Goal: Task Accomplishment & Management: Complete application form

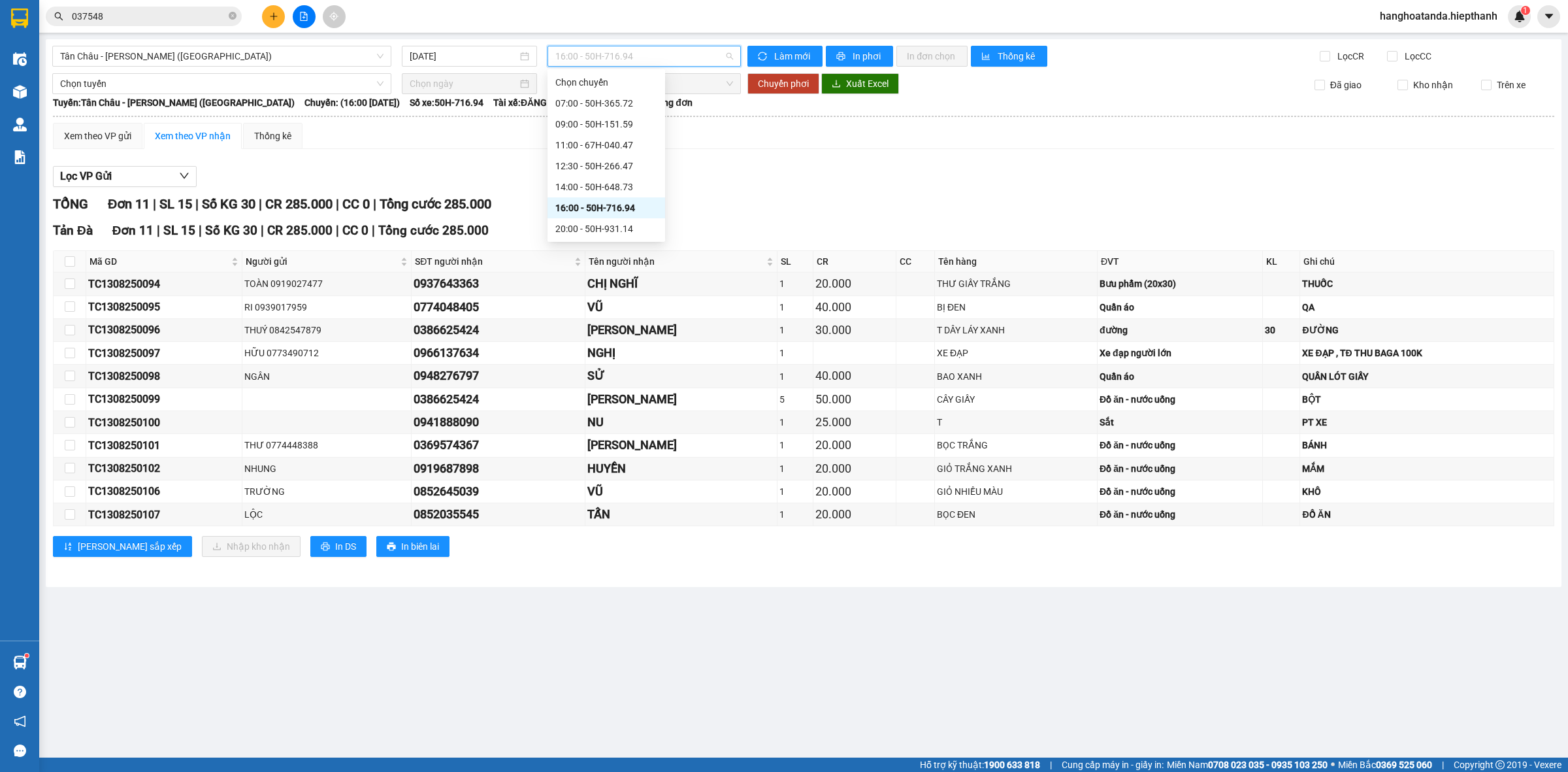
click at [569, 57] on span "16:00 - 50H-716.94" at bounding box center [643, 56] width 177 height 20
click at [579, 168] on div "12:30 - 50H-266.47" at bounding box center [606, 166] width 102 height 14
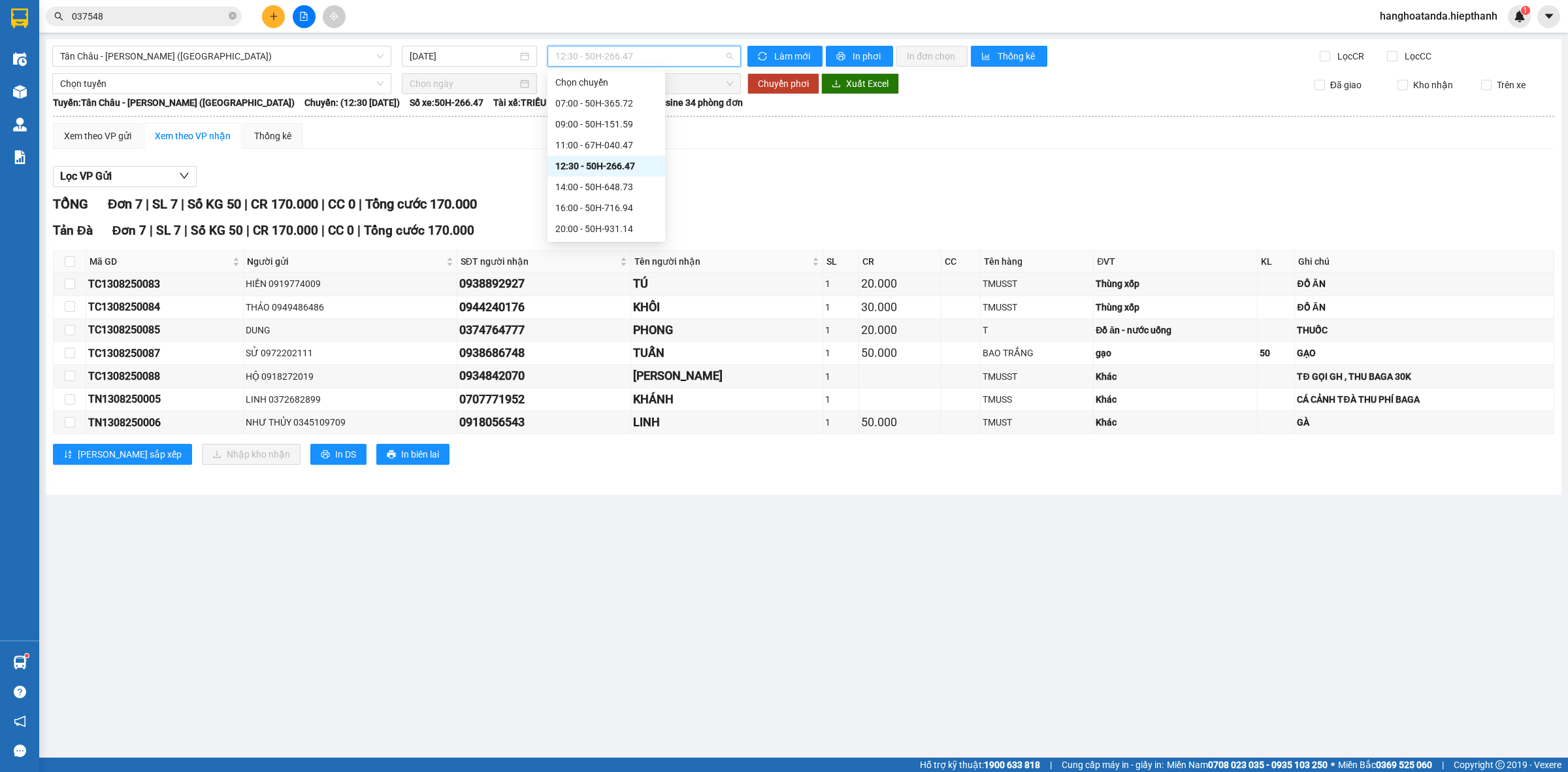
click at [625, 54] on span "12:30 - 50H-266.47" at bounding box center [643, 56] width 177 height 20
click at [564, 186] on div "14:00 - 50H-648.73" at bounding box center [606, 187] width 102 height 14
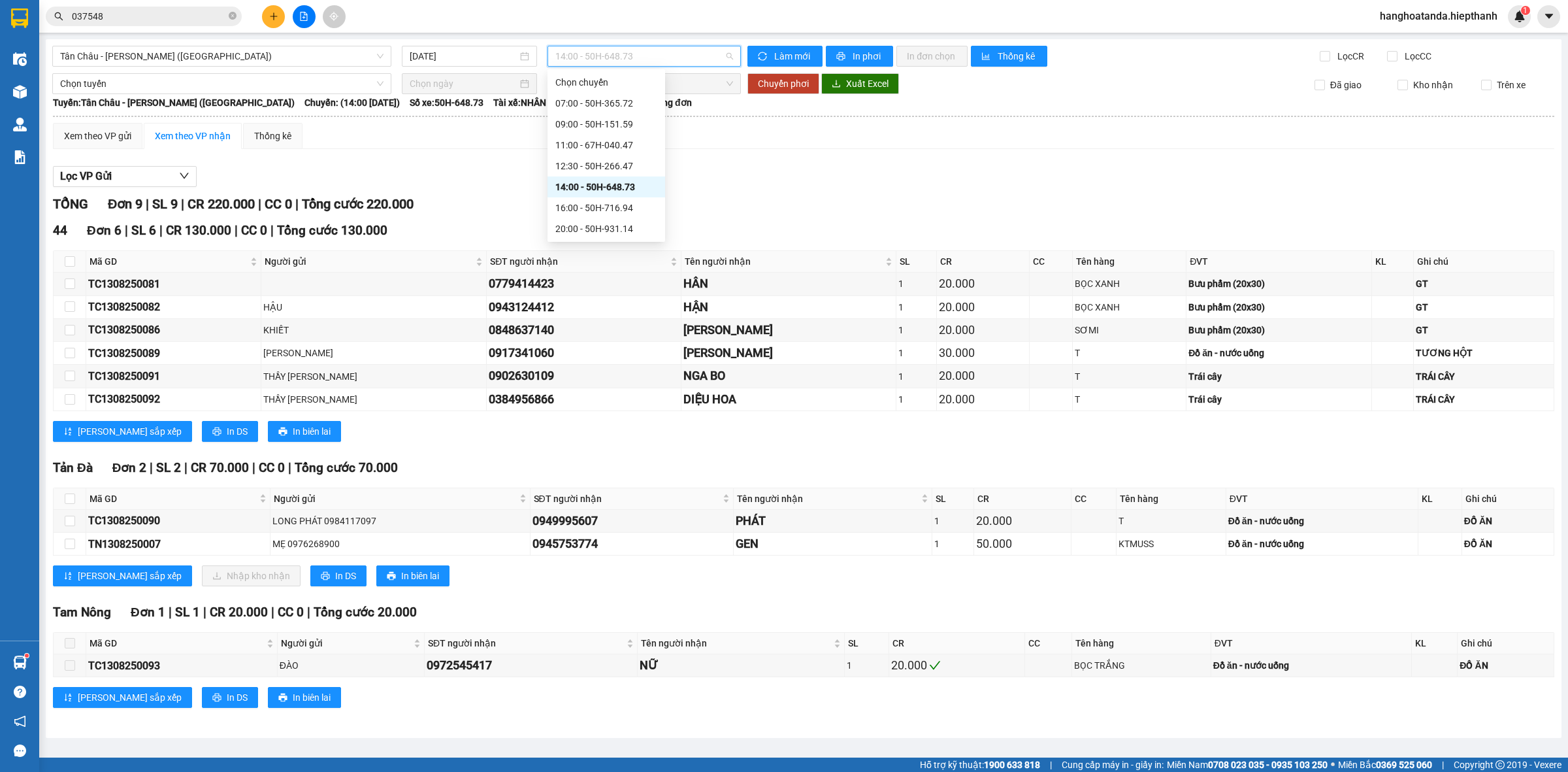
click at [647, 64] on span "14:00 - 50H-648.73" at bounding box center [643, 56] width 177 height 20
click at [714, 157] on div "Xem theo VP gửi Xem theo VP nhận Thống kê Lọc VP Gửi TỔNG Đơn 9 | SL 9 | CR 22…" at bounding box center [803, 424] width 1502 height 601
click at [626, 57] on span "14:00 - 50H-648.73" at bounding box center [643, 56] width 177 height 20
click at [594, 211] on div "16:00 - 50H-716.94" at bounding box center [606, 207] width 102 height 14
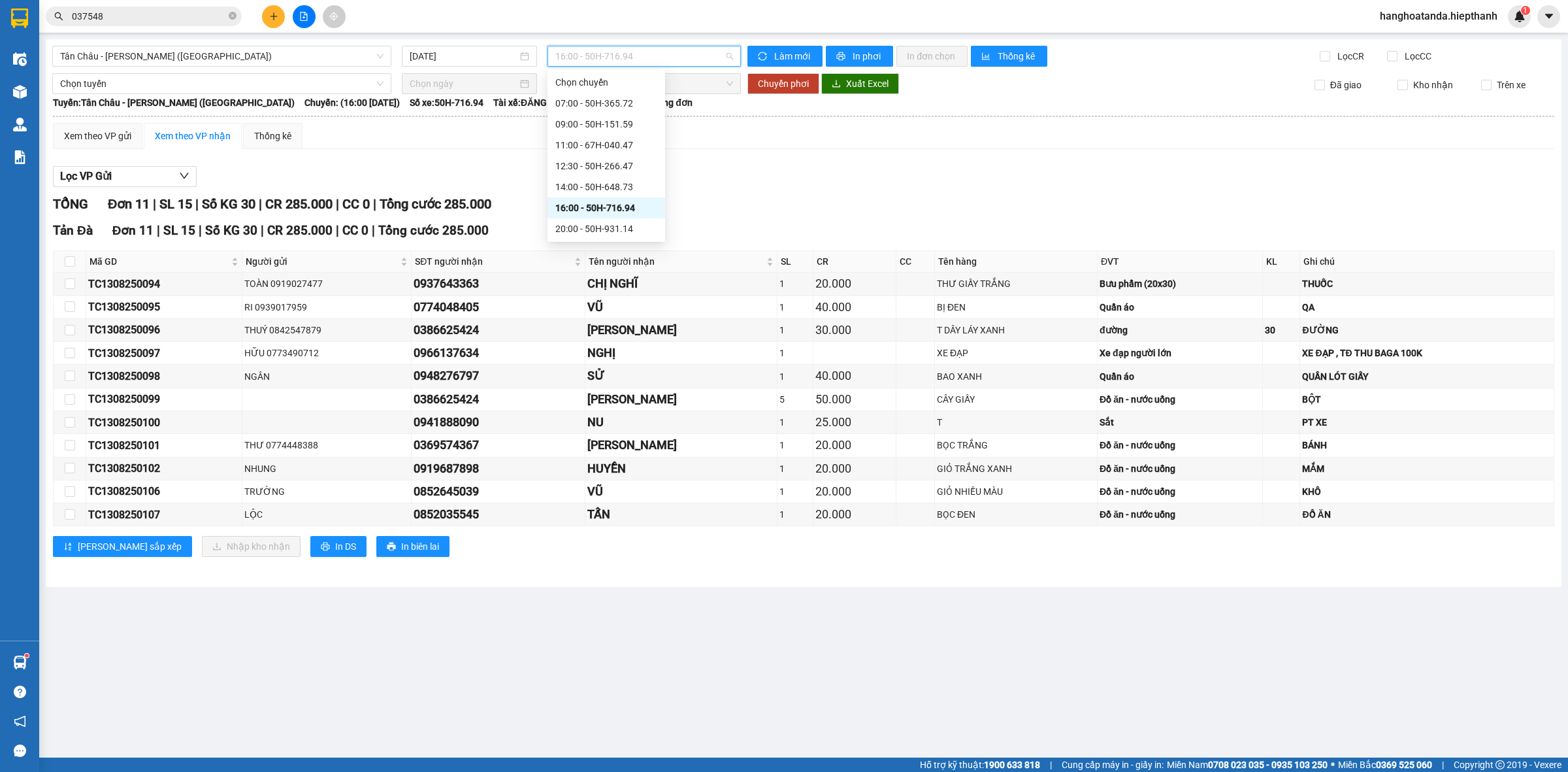
click at [628, 55] on span "16:00 - 50H-716.94" at bounding box center [643, 56] width 177 height 20
click at [233, 18] on icon "close-circle" at bounding box center [232, 15] width 8 height 8
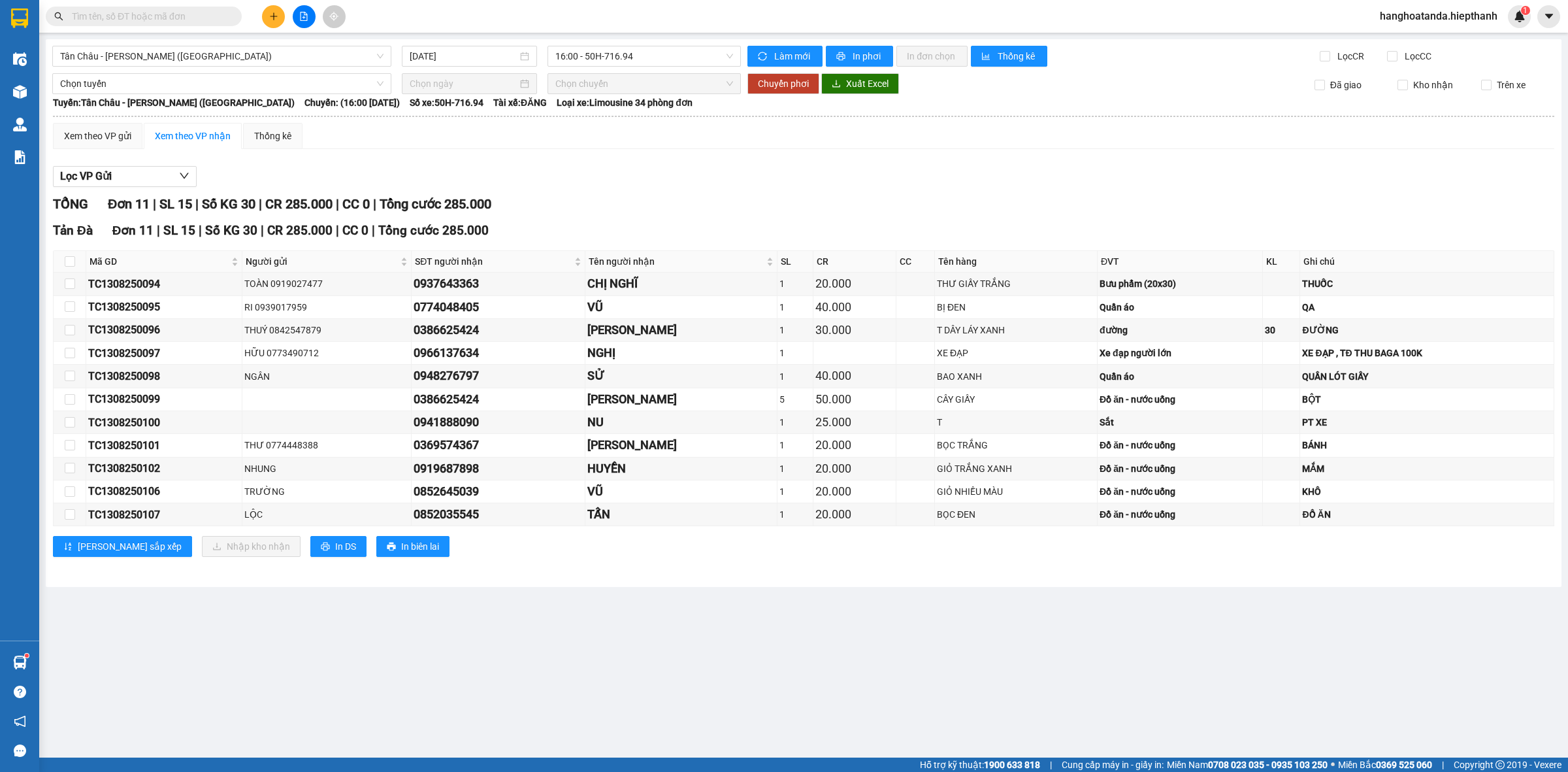
click at [194, 17] on input "text" at bounding box center [149, 16] width 155 height 14
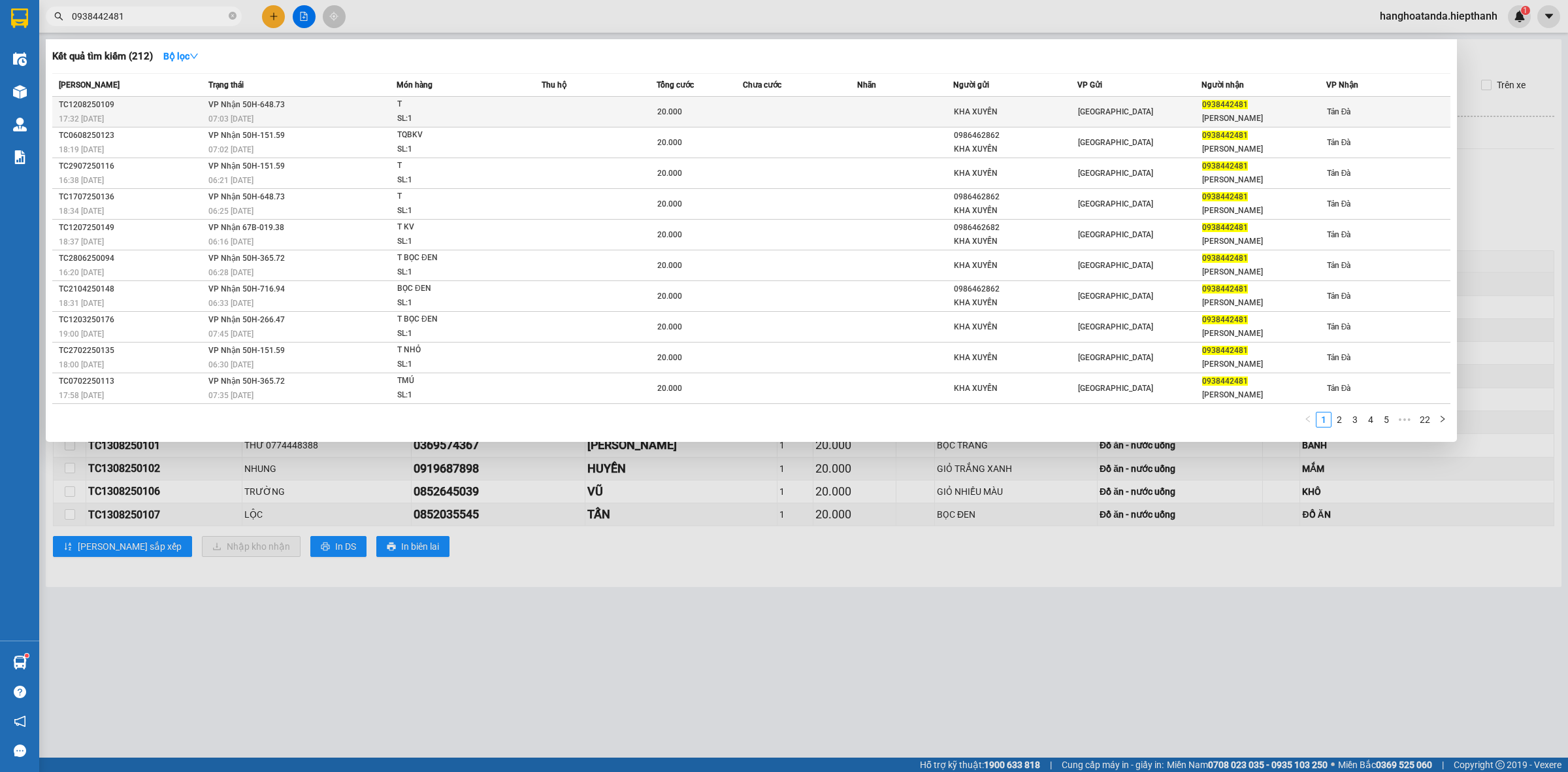
type input "0938442481"
click at [353, 116] on div "07:03 [DATE]" at bounding box center [302, 119] width 188 height 14
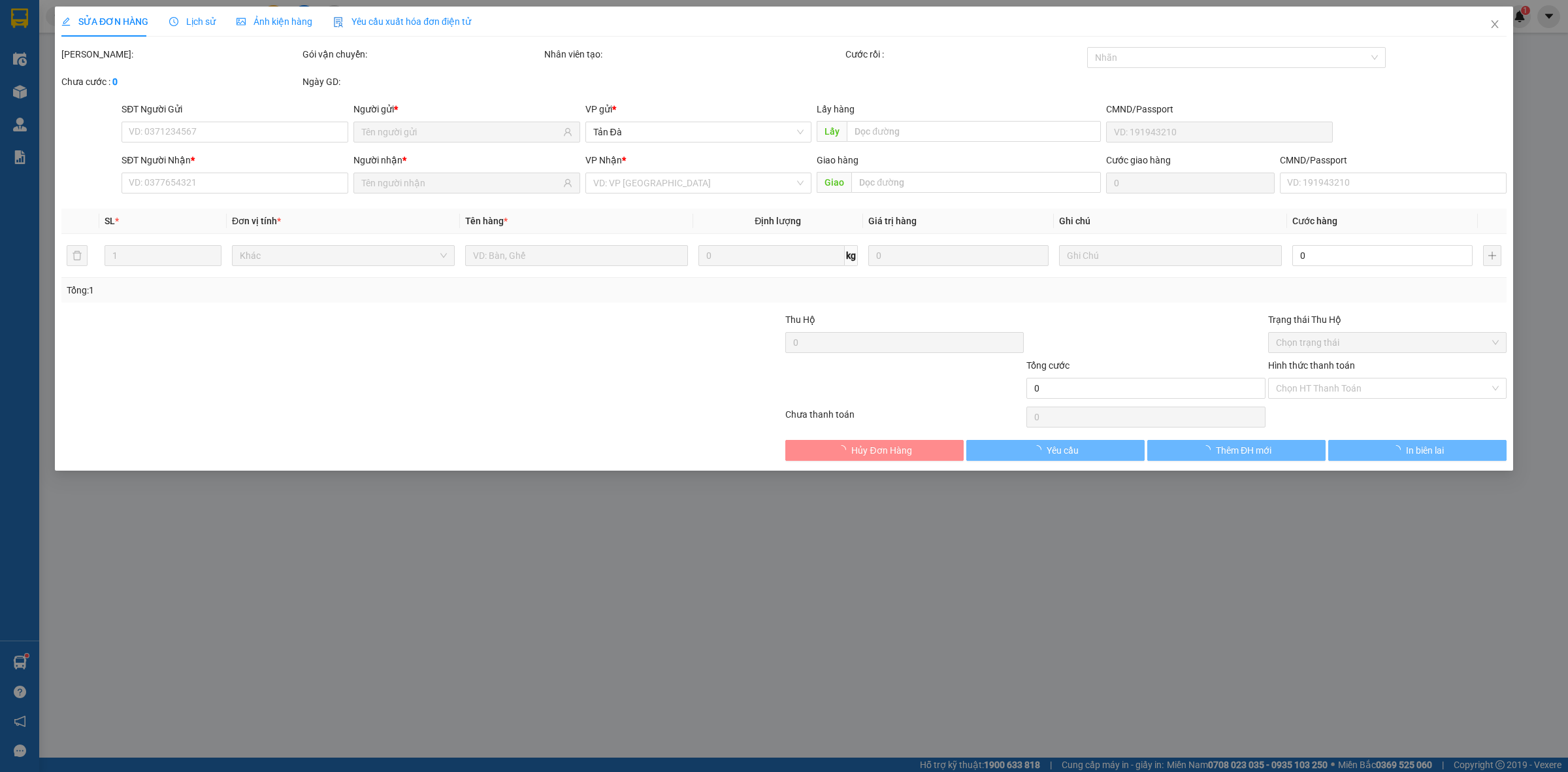
type input "KHA XUYẾN"
type input "0938442481"
type input "[PERSON_NAME]"
type input "20.000"
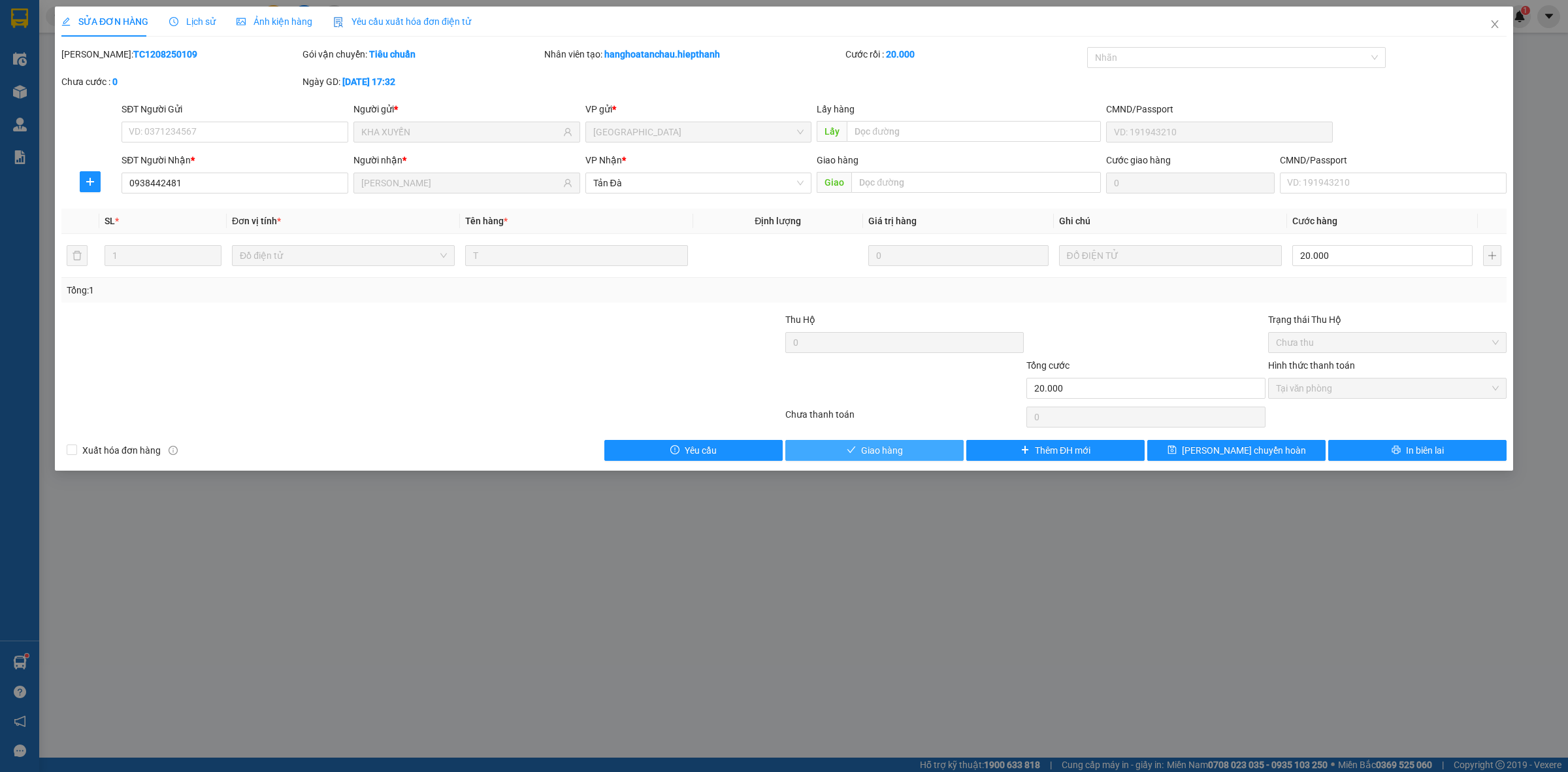
click at [886, 459] on button "Giao hàng" at bounding box center [874, 450] width 178 height 21
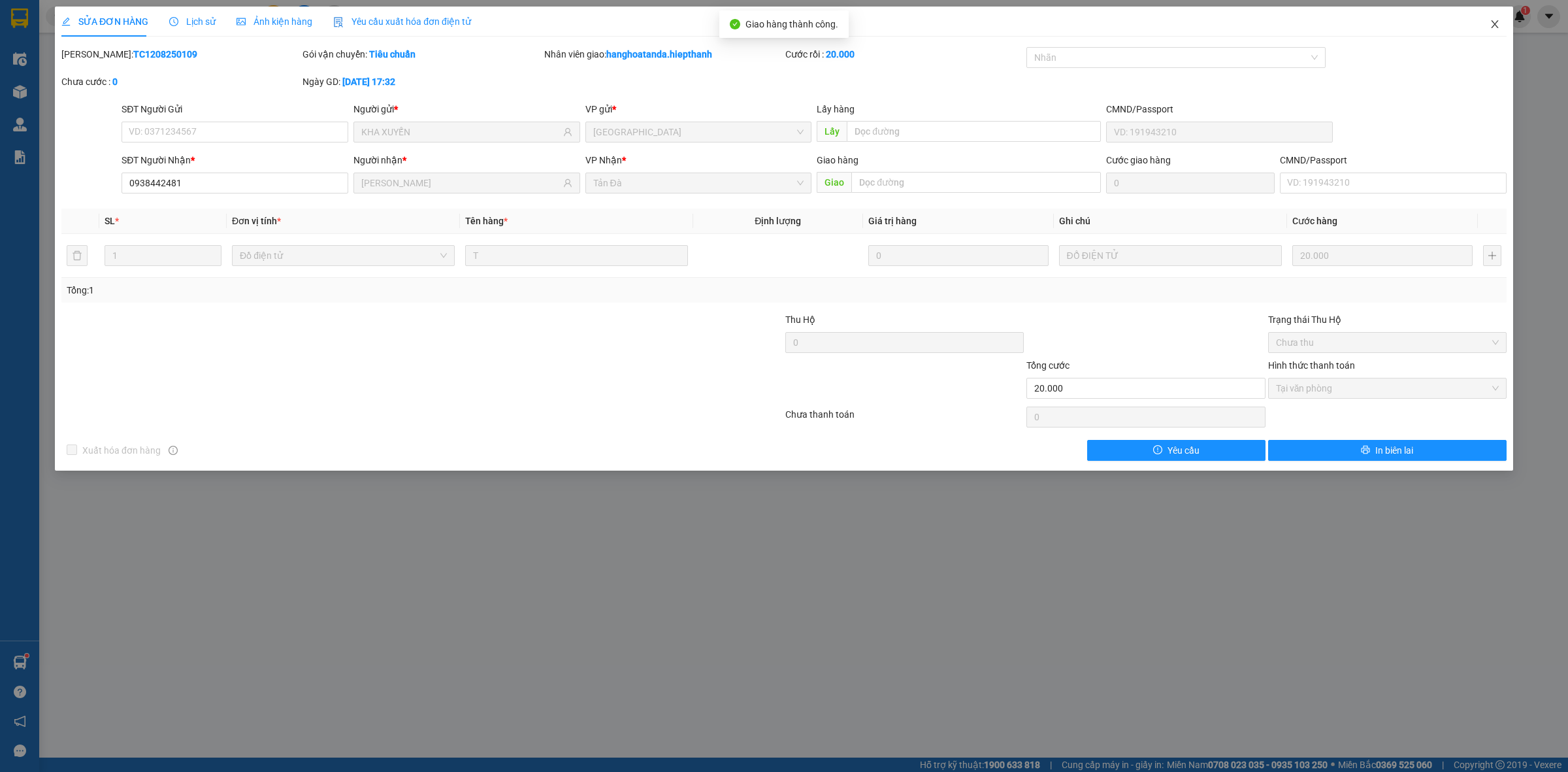
click at [1494, 24] on icon "close" at bounding box center [1494, 24] width 7 height 8
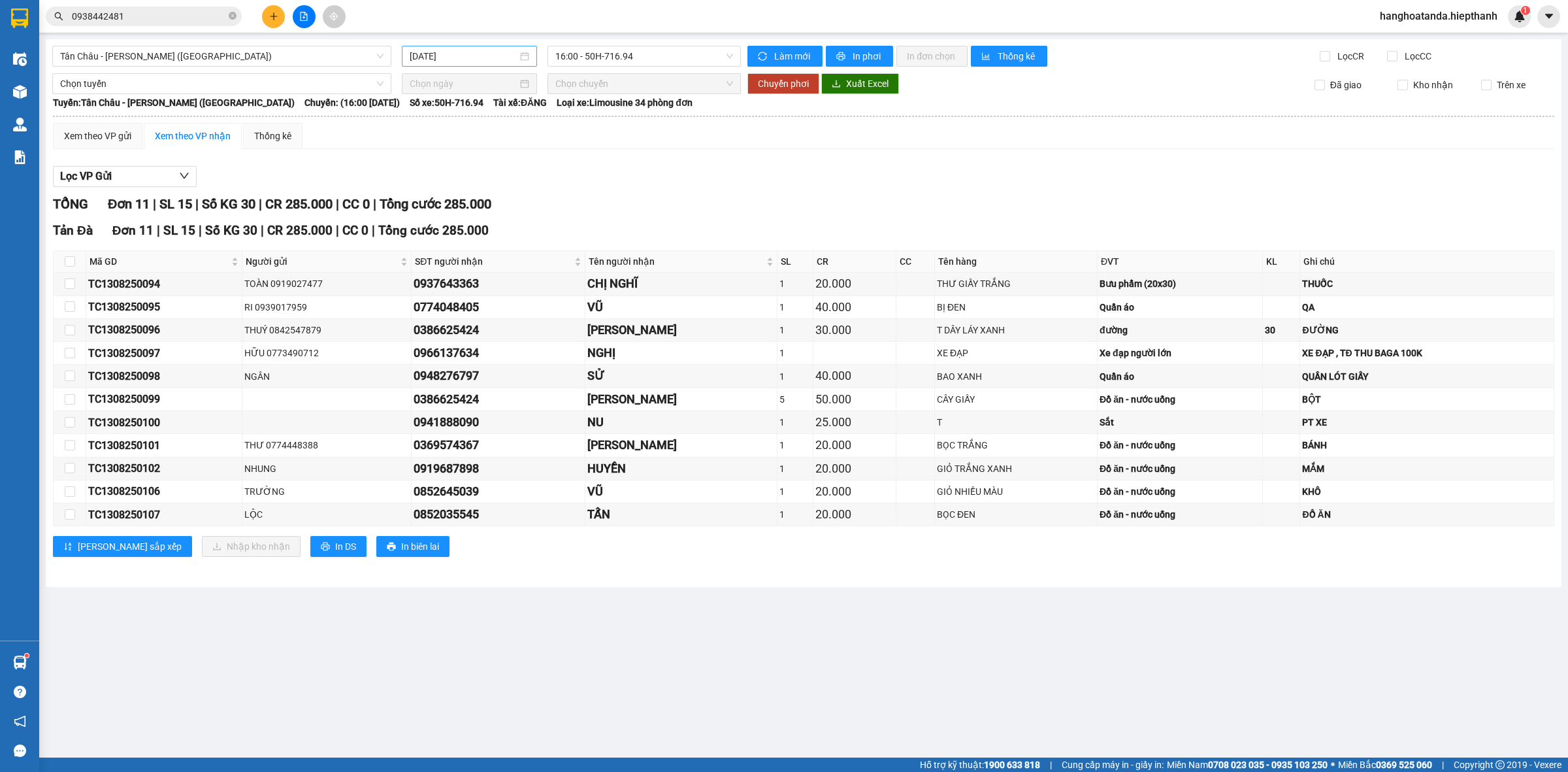
drag, startPoint x: 406, startPoint y: 59, endPoint x: 432, endPoint y: 53, distance: 26.7
click at [407, 59] on div "[DATE]" at bounding box center [469, 56] width 135 height 21
click at [432, 53] on input "[DATE]" at bounding box center [464, 56] width 108 height 14
type input "[DATE]"
click at [856, 206] on div "TỔNG Đơn 11 | SL 15 | Số KG 30 | CR 285.000 | CC 0 | Tổng cước 285.000" at bounding box center [803, 205] width 1502 height 20
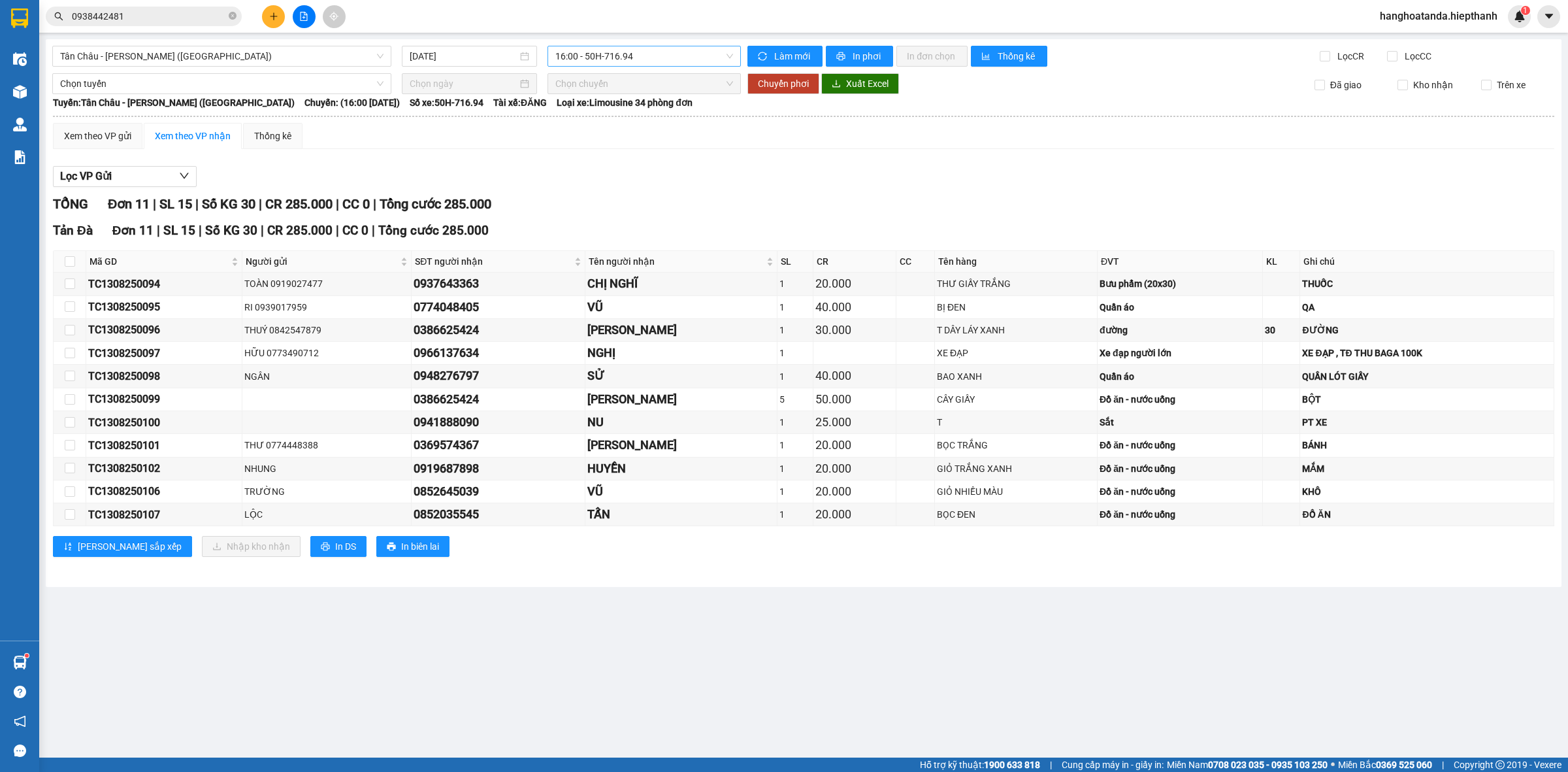
click at [609, 56] on span "16:00 - 50H-716.94" at bounding box center [643, 56] width 177 height 20
click at [171, 7] on span "0938442481" at bounding box center [143, 16] width 196 height 20
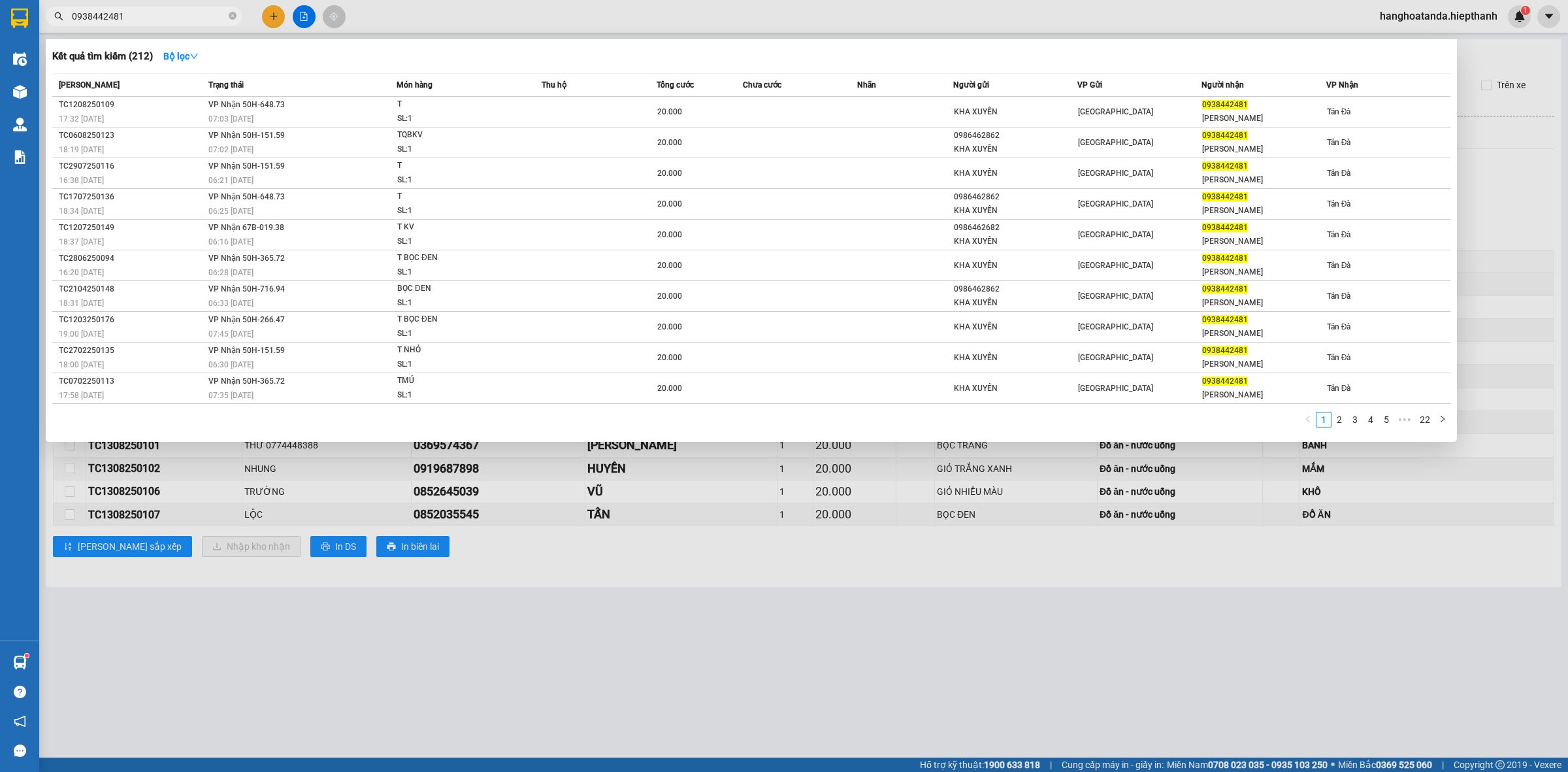
drag, startPoint x: 171, startPoint y: 7, endPoint x: 170, endPoint y: 20, distance: 13.0
click at [171, 8] on span "0938442481" at bounding box center [143, 16] width 196 height 20
click at [170, 20] on input "0938442481" at bounding box center [149, 16] width 155 height 14
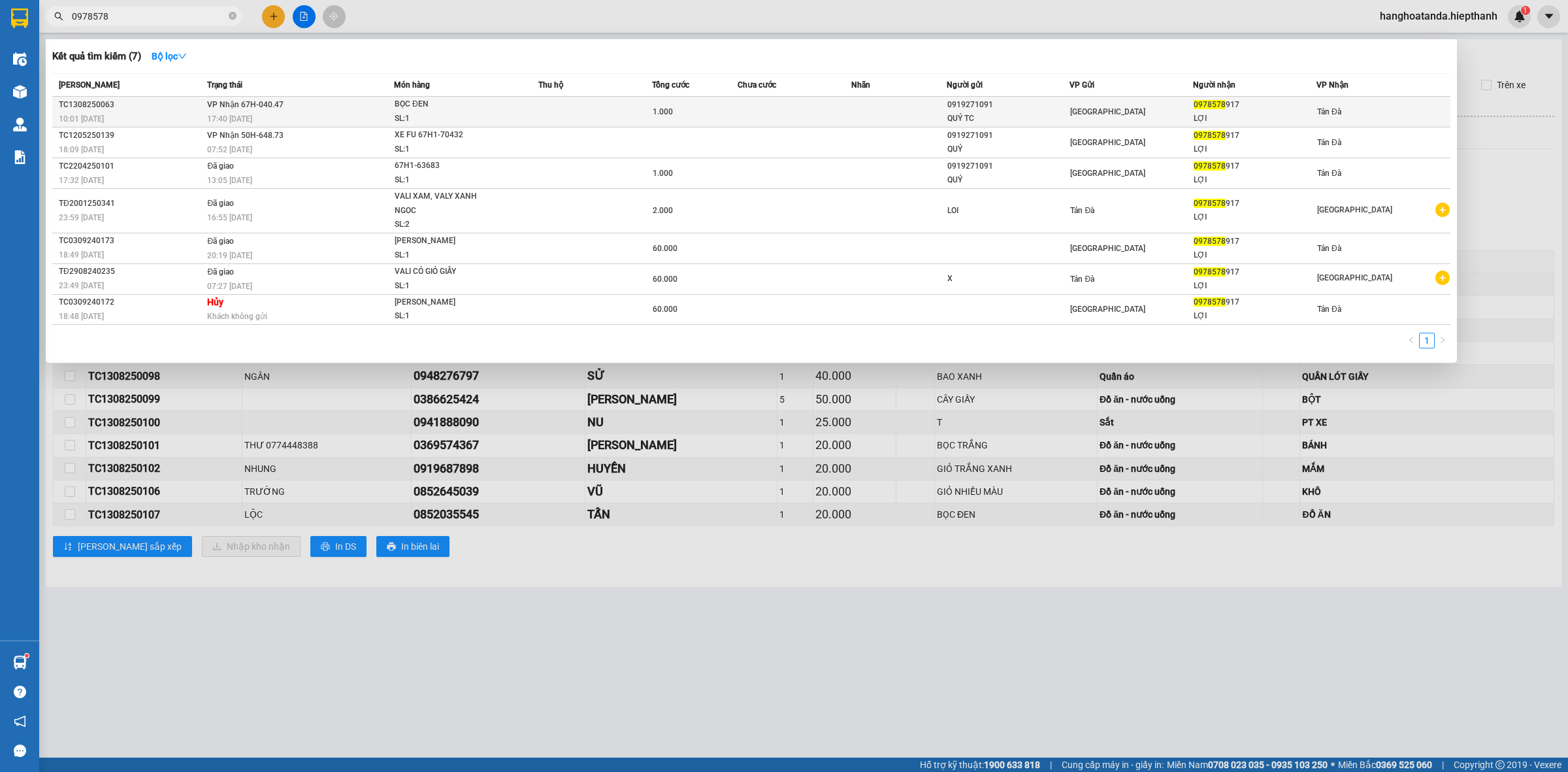
type input "0978578"
click at [286, 116] on div "17:40 [DATE]" at bounding box center [300, 119] width 186 height 14
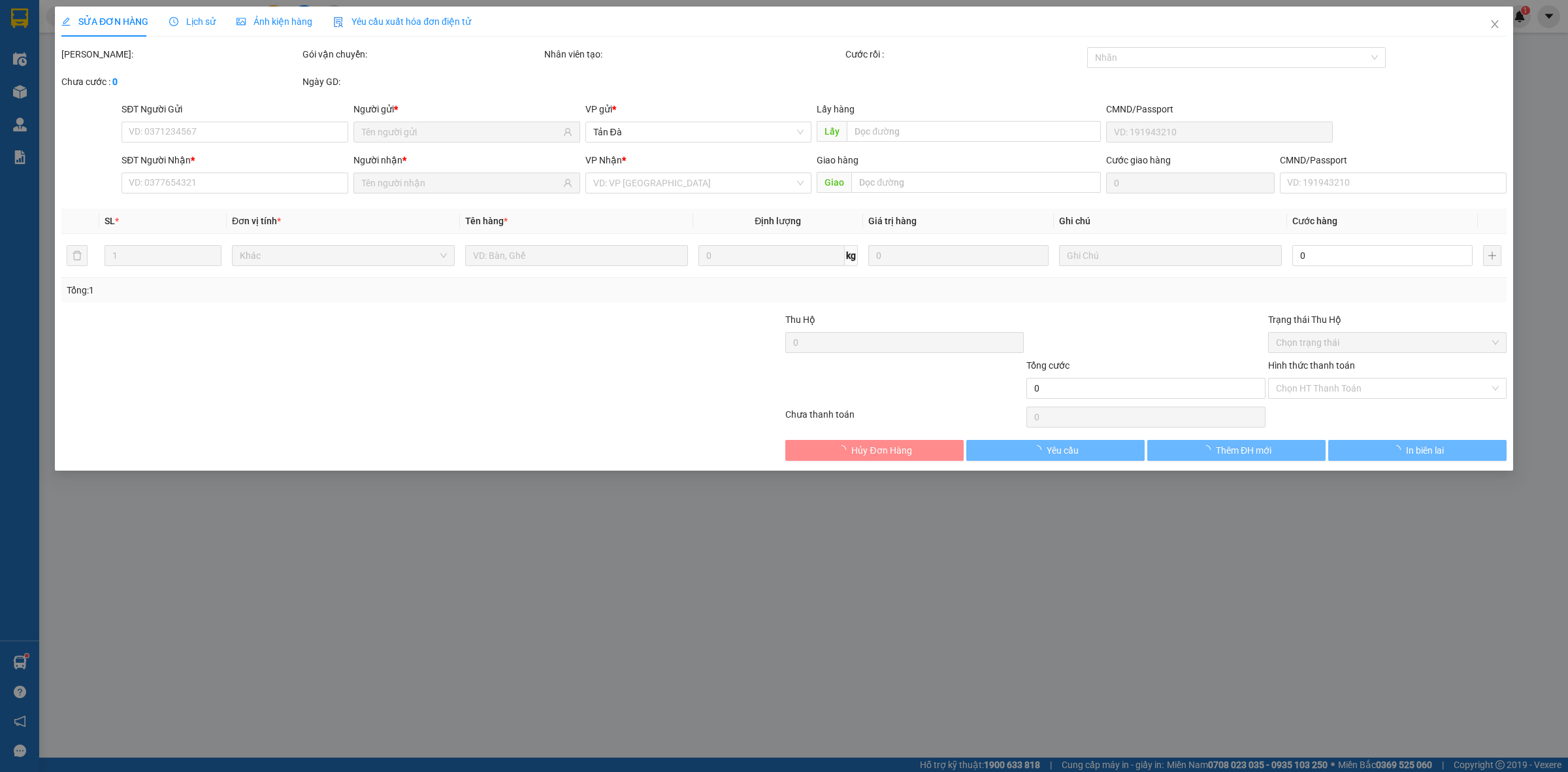
type input "0919271091"
type input "QUÝ TC"
type input "0978578917"
type input "LỢI"
type input "1.000"
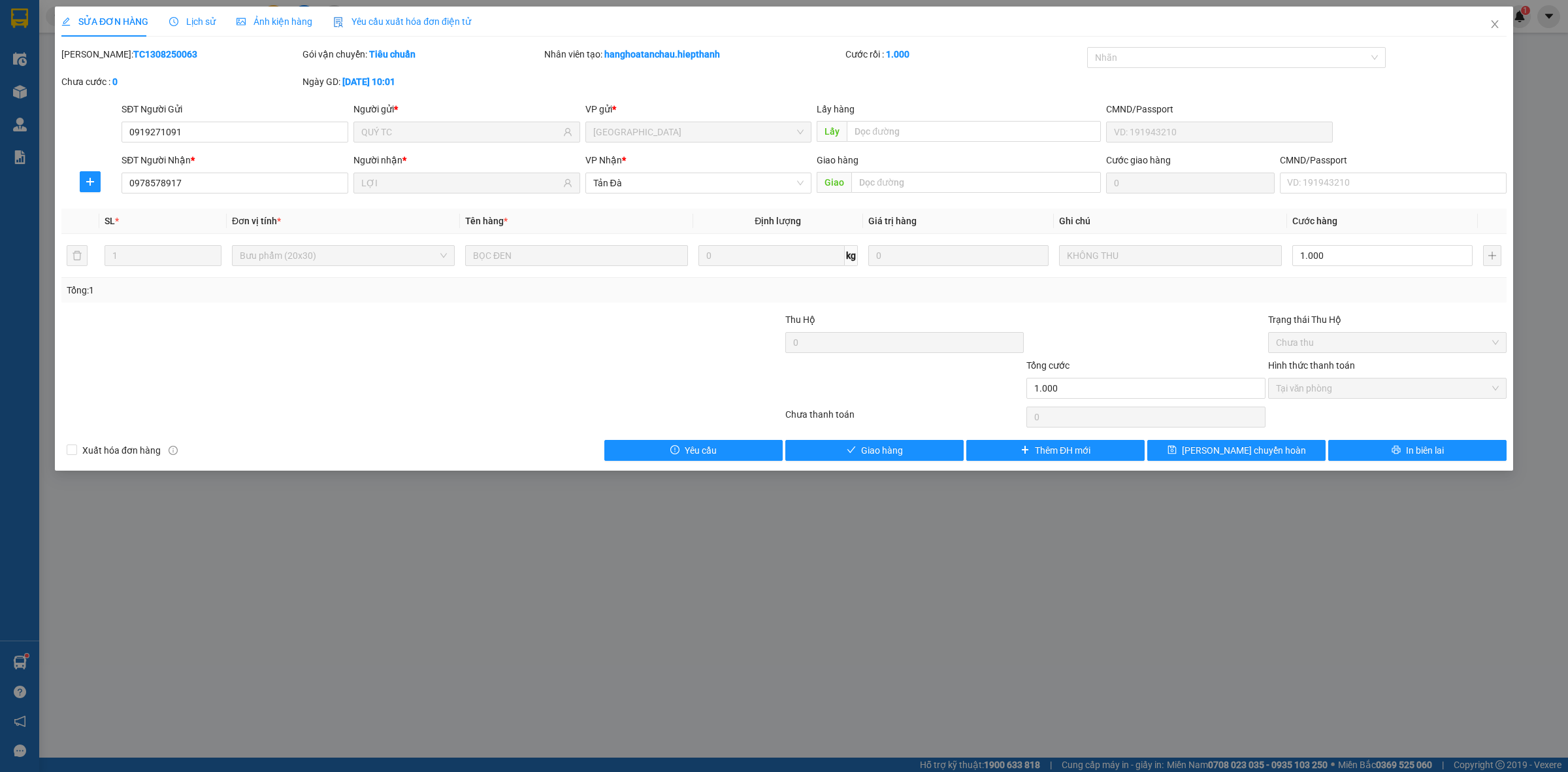
click at [516, 371] on div at bounding box center [301, 381] width 483 height 46
click at [1494, 24] on icon "close" at bounding box center [1494, 24] width 7 height 8
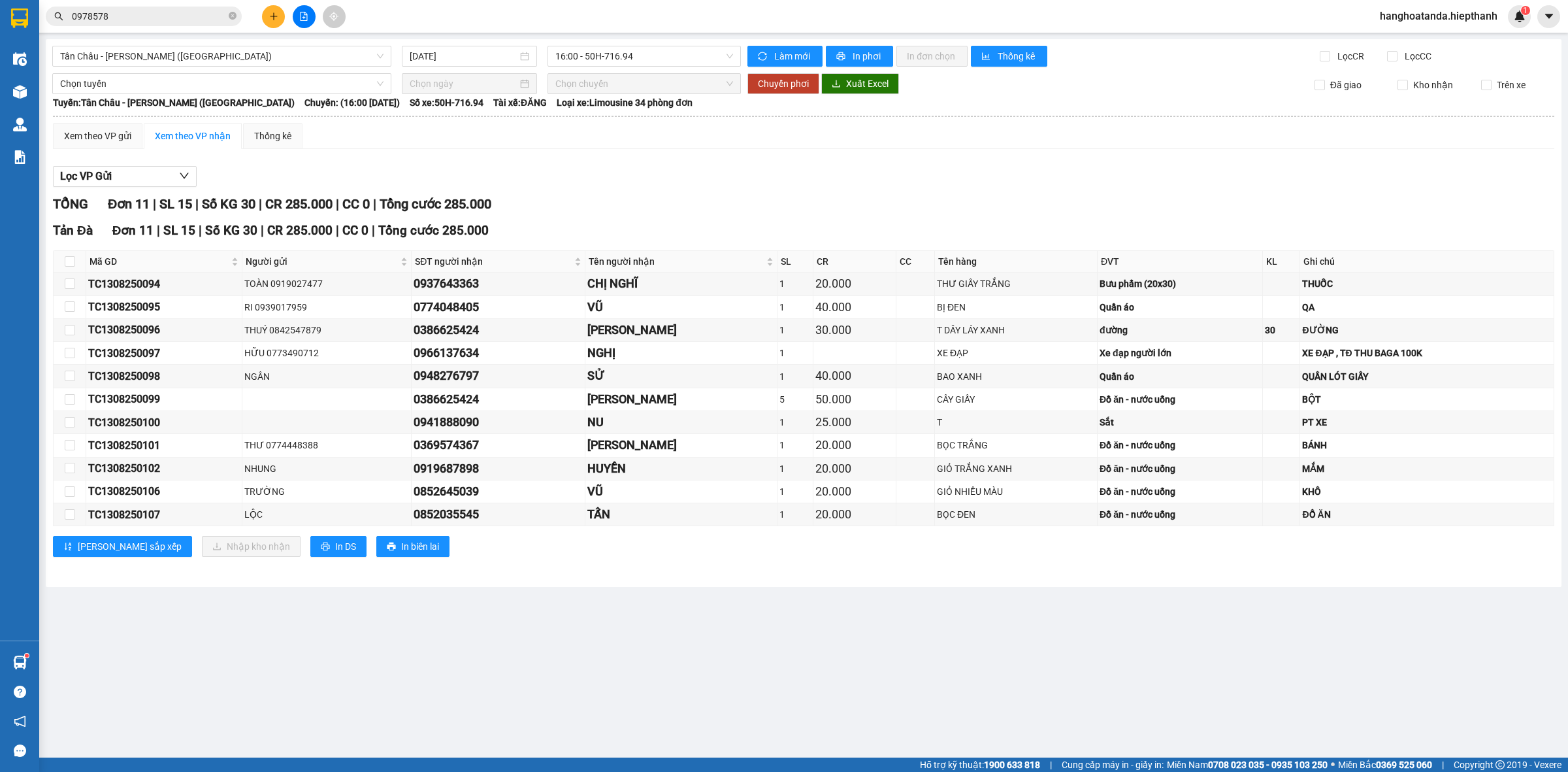
click at [167, 15] on input "0978578" at bounding box center [149, 16] width 155 height 14
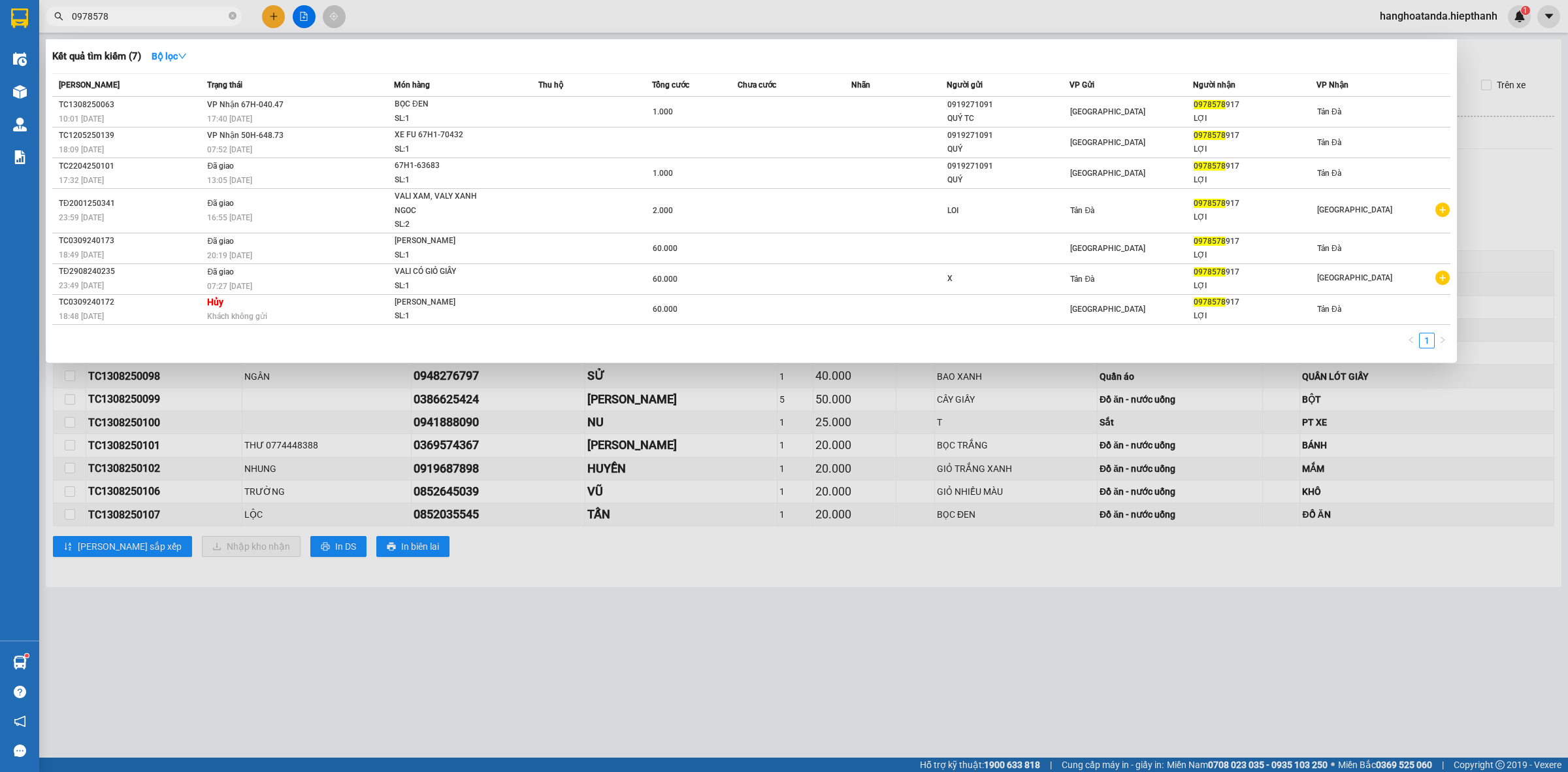
click at [167, 14] on input "0978578" at bounding box center [149, 16] width 155 height 14
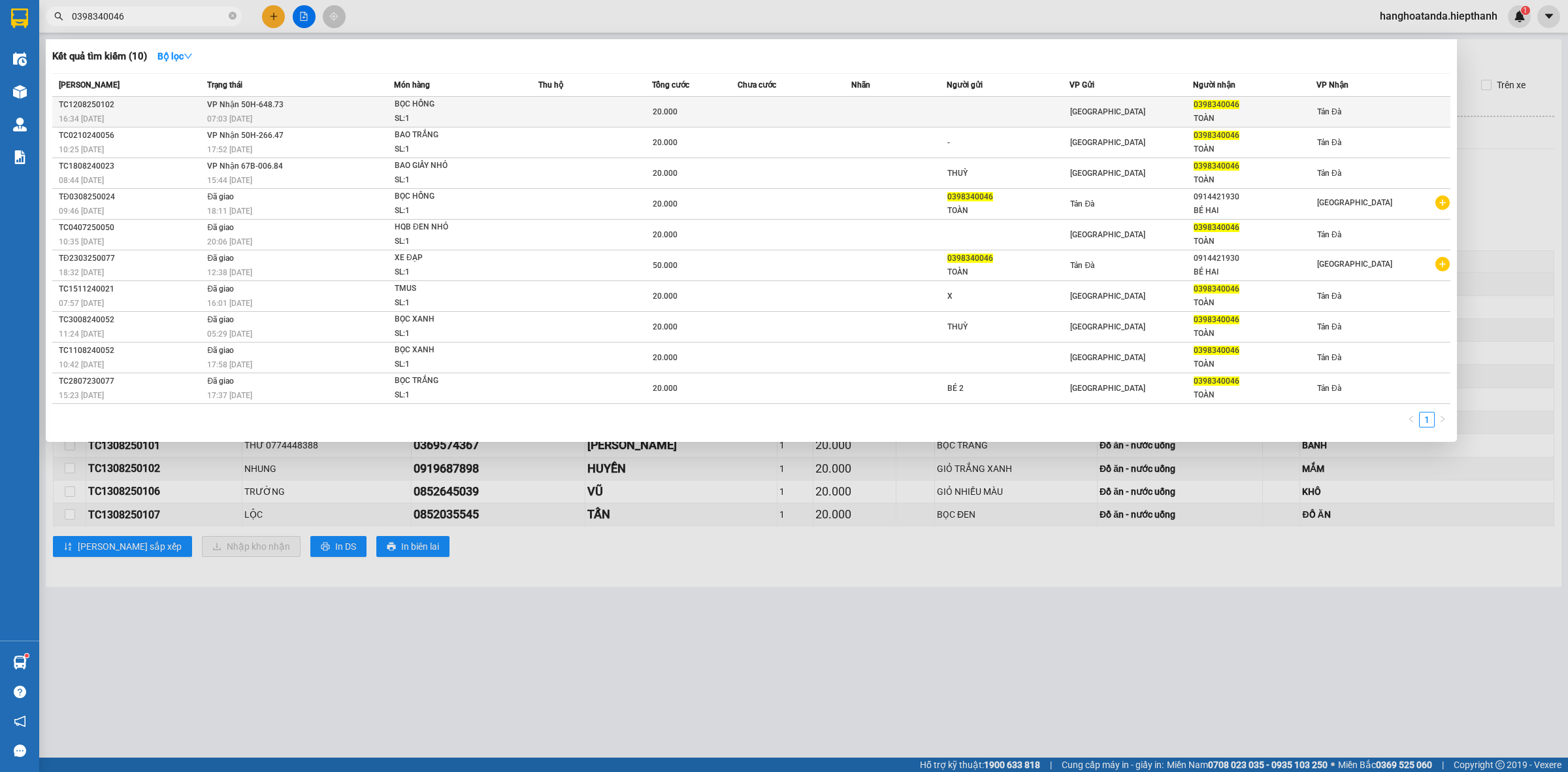
type input "0398340046"
click at [322, 106] on td "VP Nhận 50H-648.73 07:03 [DATE]" at bounding box center [299, 112] width 190 height 31
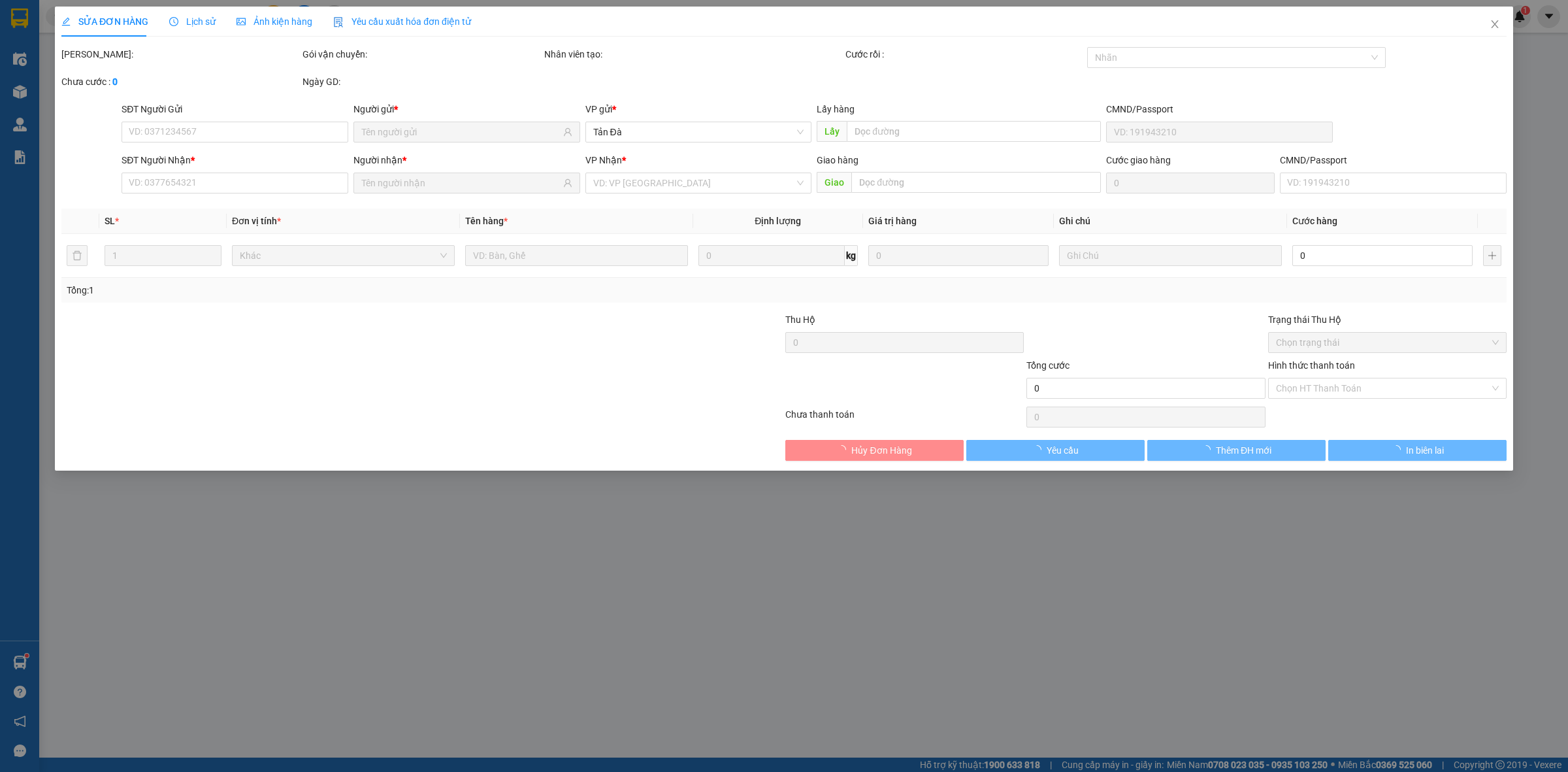
type input "0398340046"
type input "TOÀN"
type input "20.000"
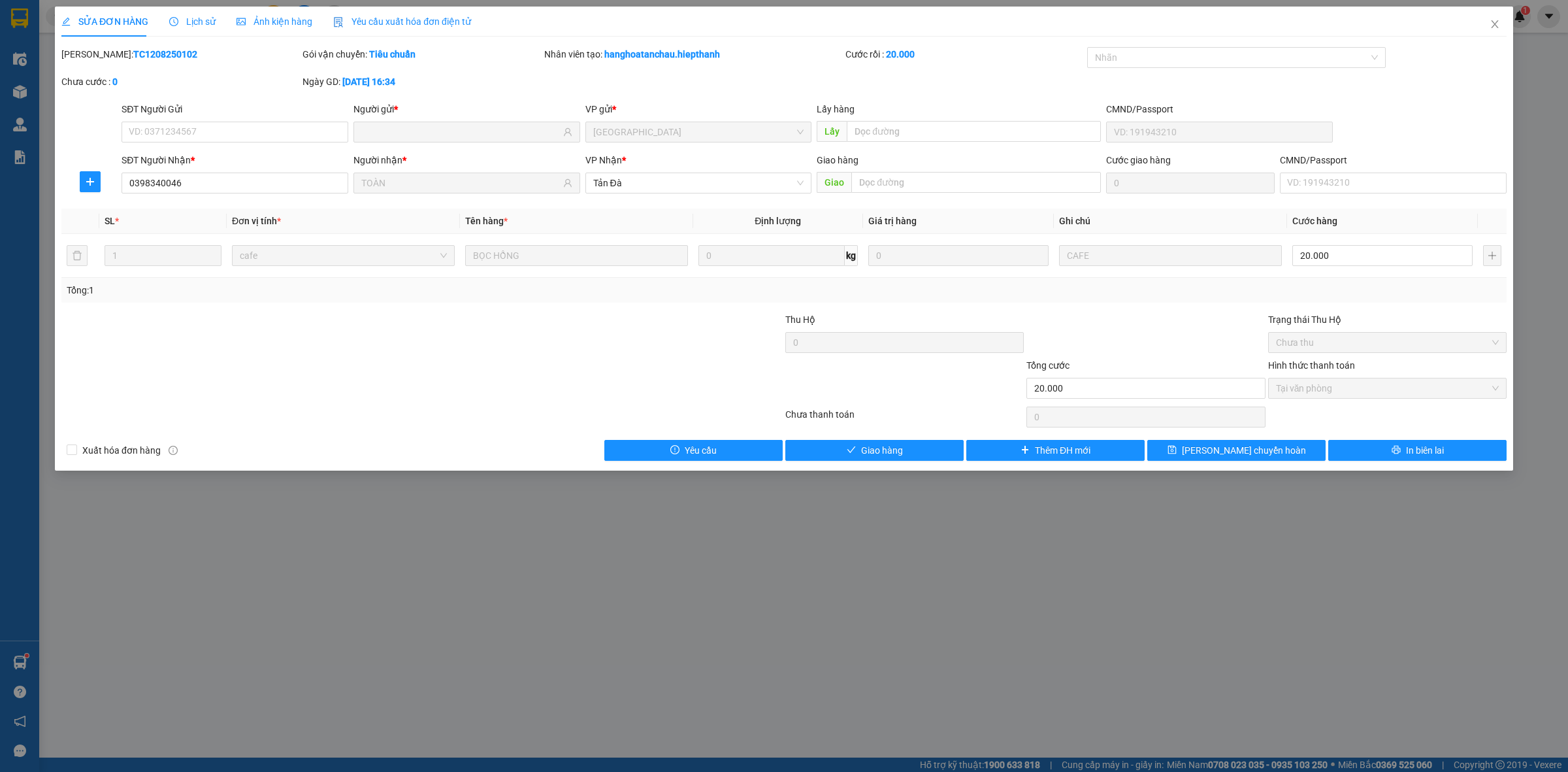
click at [592, 351] on div at bounding box center [664, 335] width 241 height 46
click at [921, 451] on button "Giao hàng" at bounding box center [874, 450] width 178 height 21
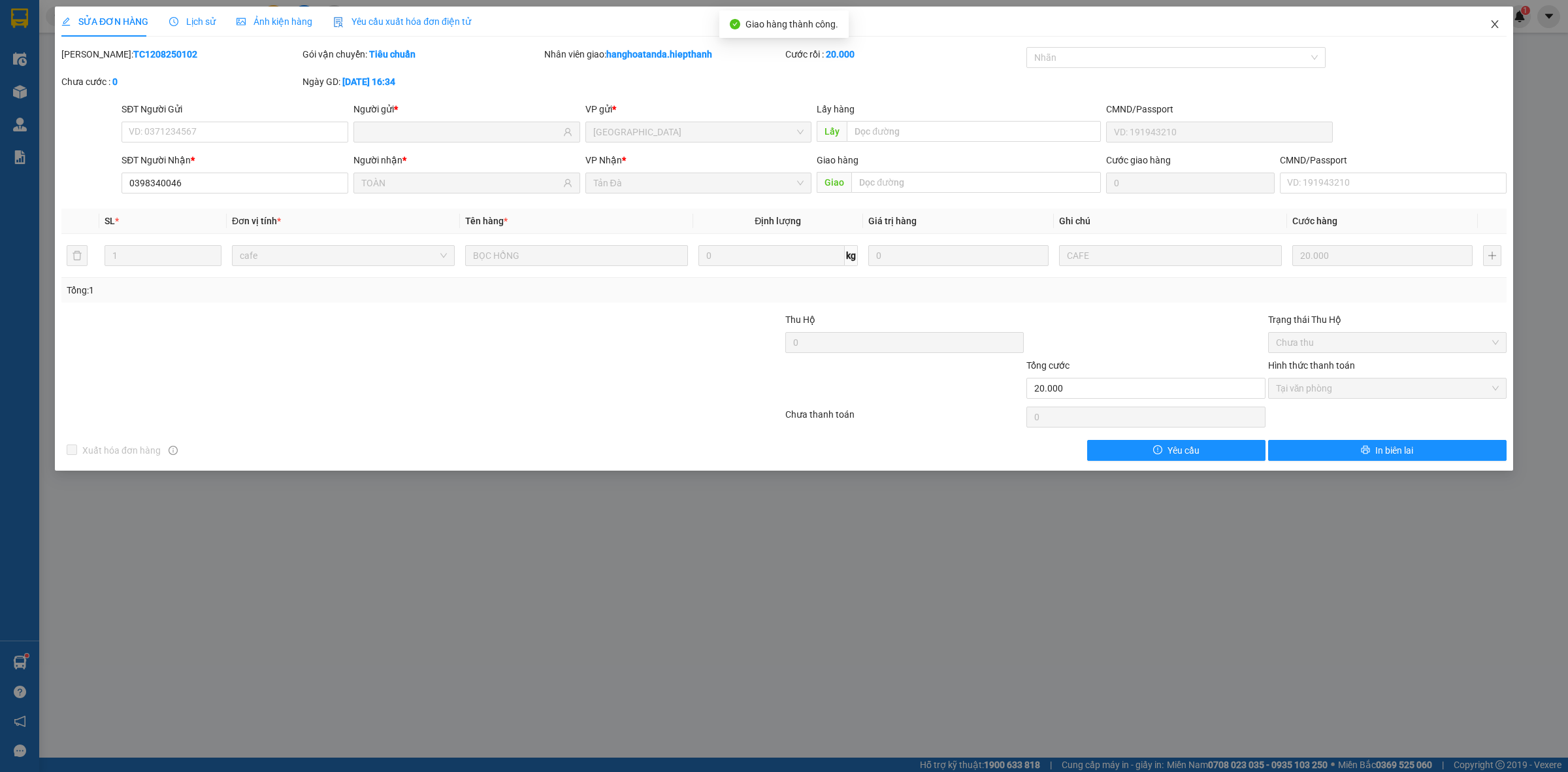
click at [1500, 23] on span "Close" at bounding box center [1495, 25] width 37 height 37
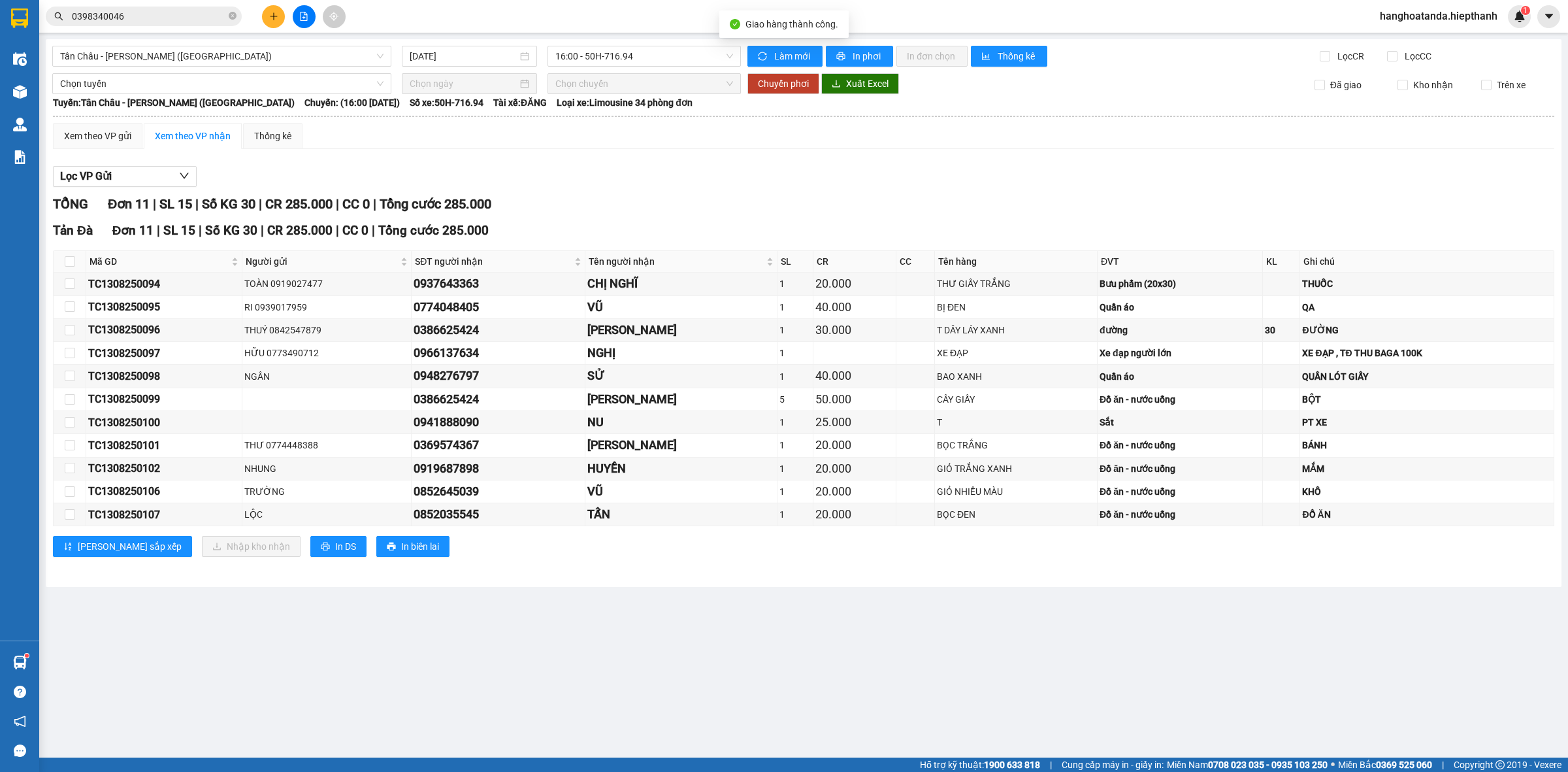
click at [723, 168] on div "Lọc VP Gửi" at bounding box center [803, 177] width 1502 height 21
